Goal: Information Seeking & Learning: Learn about a topic

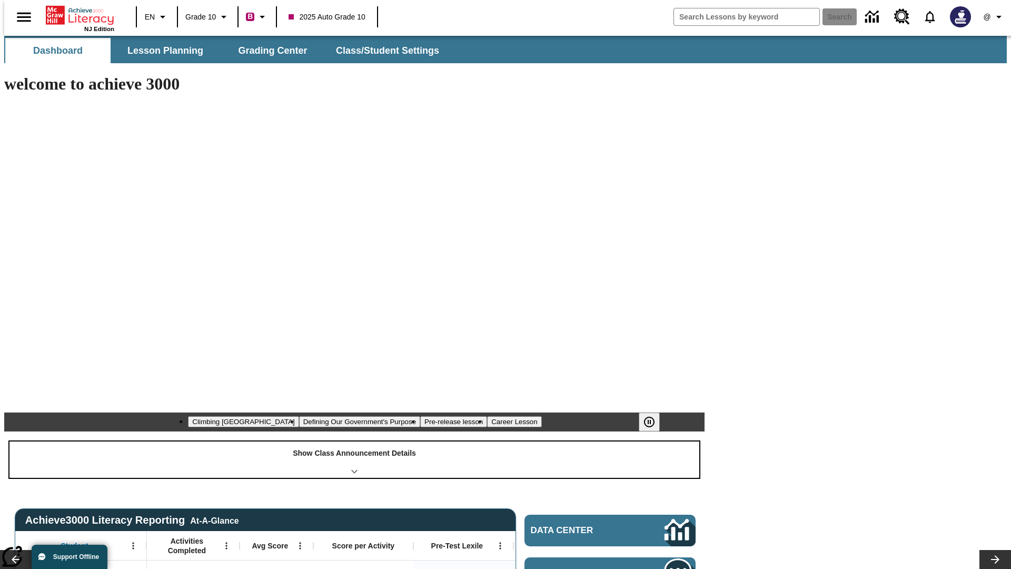
click at [354, 441] on div "Show Class Announcement Details" at bounding box center [354, 459] width 690 height 36
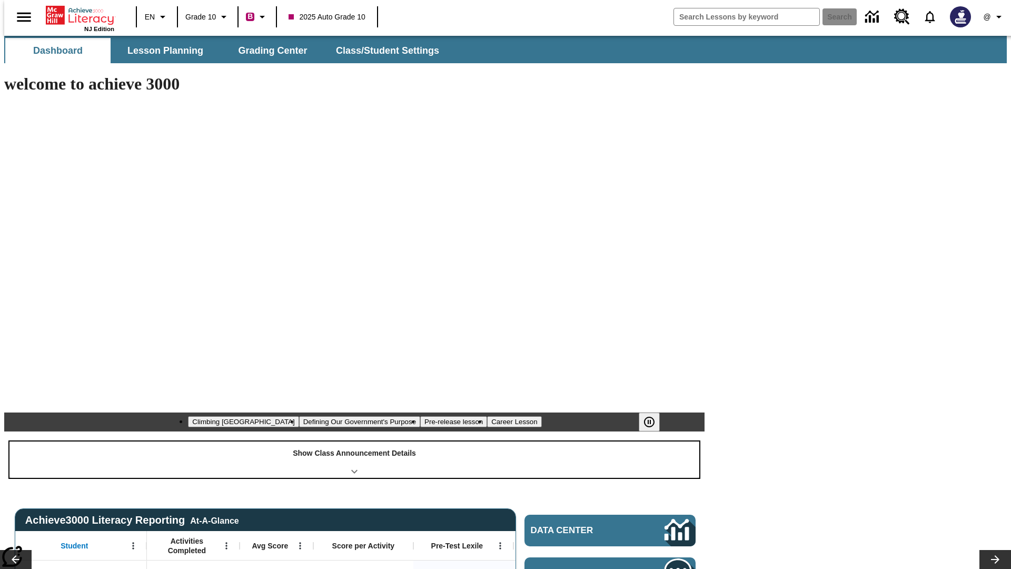
click at [354, 441] on div "Show Class Announcement Details" at bounding box center [354, 459] width 690 height 36
